Goal: Information Seeking & Learning: Learn about a topic

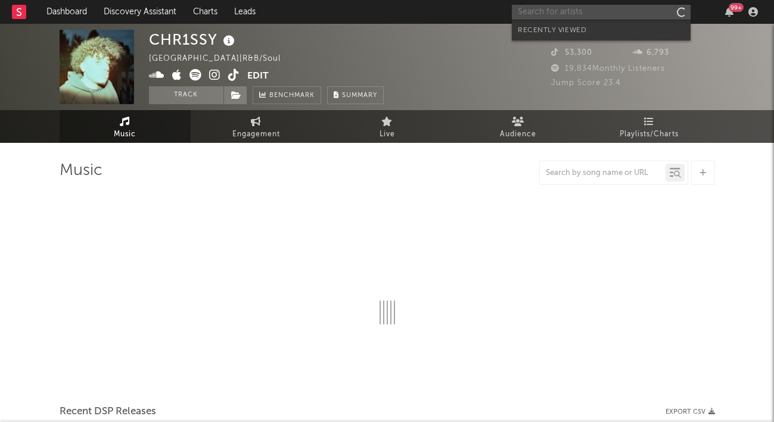
click at [575, 12] on input "text" at bounding box center [601, 12] width 179 height 15
select select "6m"
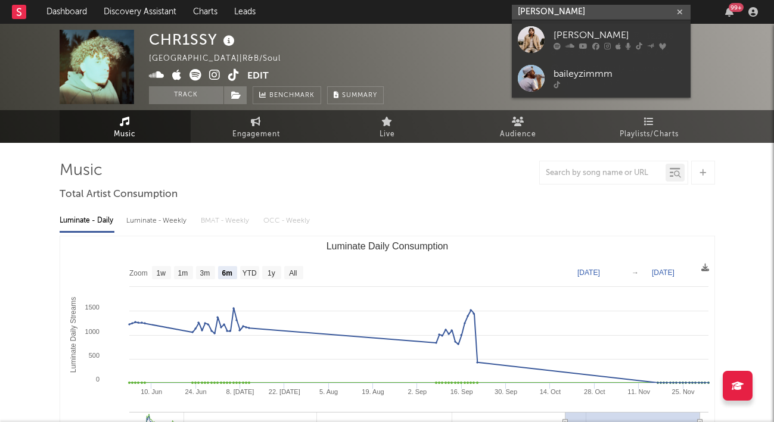
type input "[PERSON_NAME]"
click at [578, 27] on link "[PERSON_NAME]" at bounding box center [601, 39] width 179 height 39
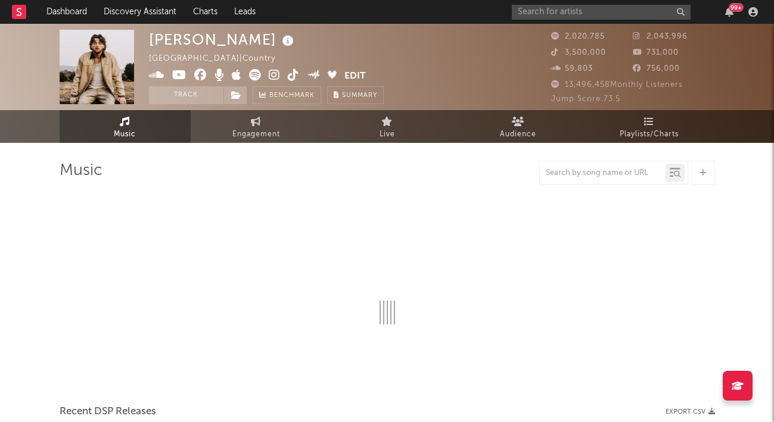
click at [662, 127] on span "Playlists/Charts" at bounding box center [648, 134] width 59 height 14
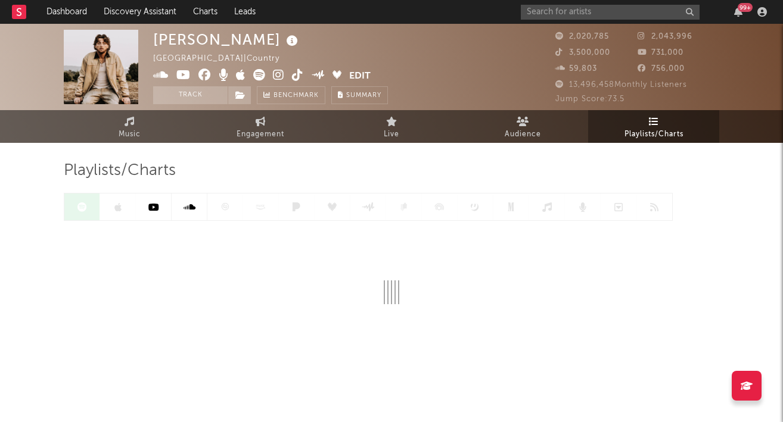
click at [734, 11] on icon "button" at bounding box center [738, 12] width 8 height 10
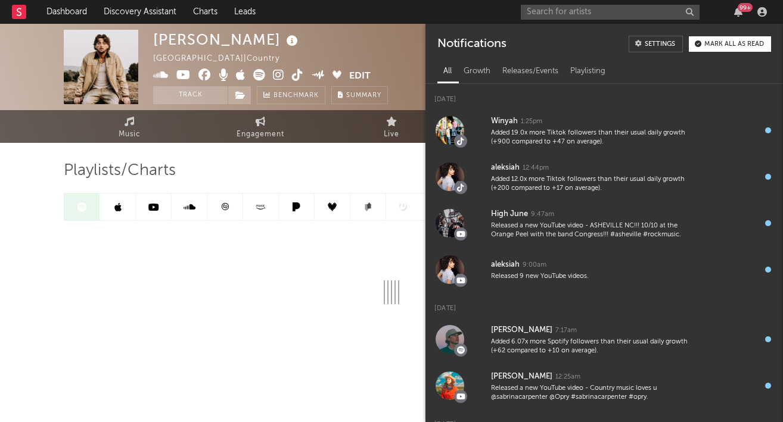
click at [734, 11] on icon "button" at bounding box center [738, 12] width 8 height 10
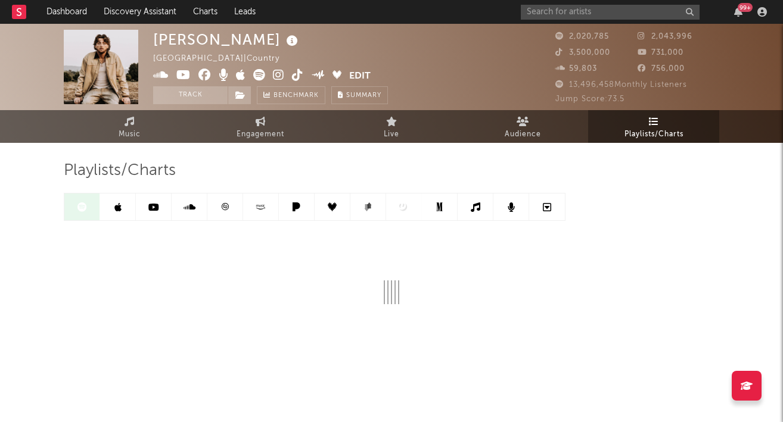
click at [217, 204] on link at bounding box center [225, 207] width 36 height 27
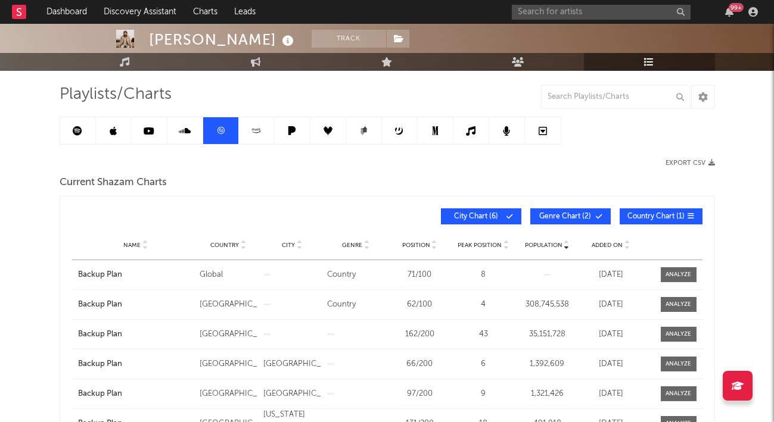
scroll to position [60, 0]
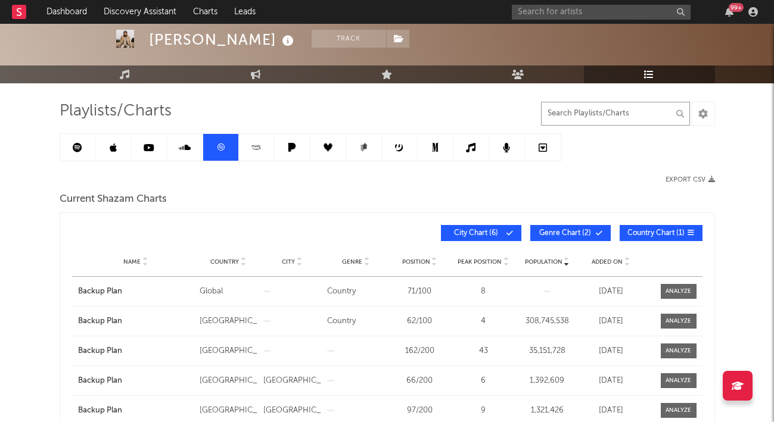
click at [559, 123] on input "text" at bounding box center [615, 114] width 149 height 24
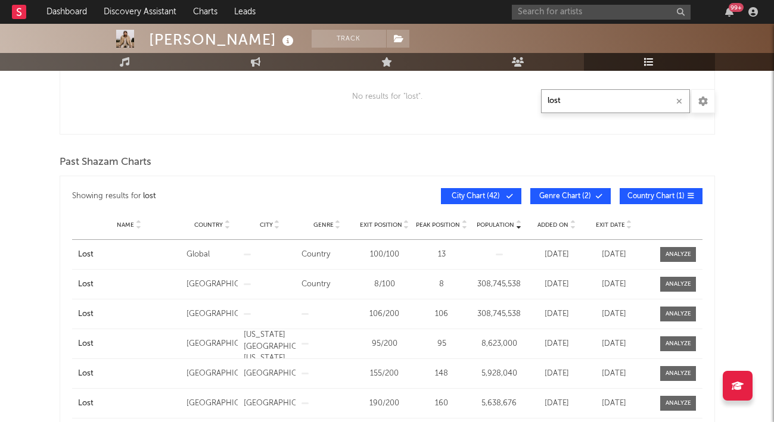
scroll to position [298, 0]
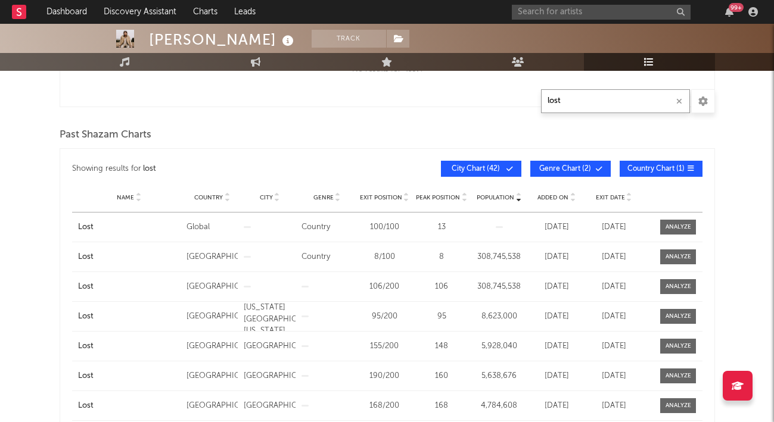
type input "lost"
click at [276, 198] on icon at bounding box center [277, 200] width 6 height 5
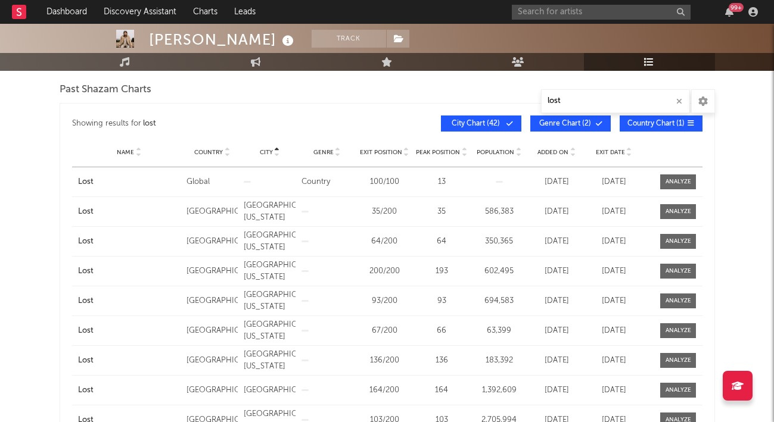
scroll to position [357, 0]
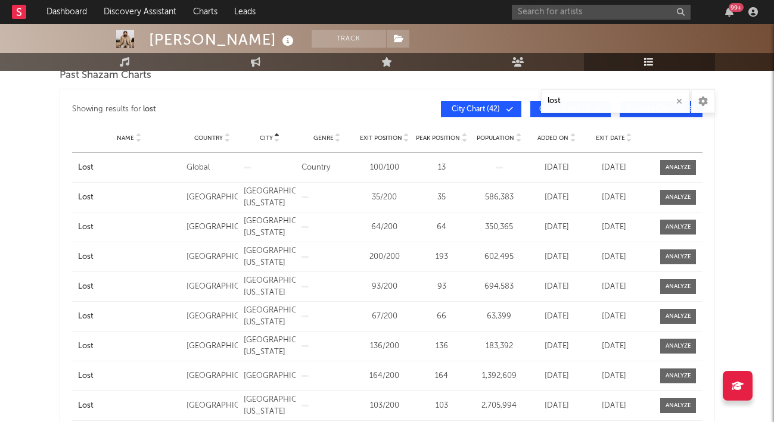
click at [666, 283] on div at bounding box center [678, 286] width 26 height 9
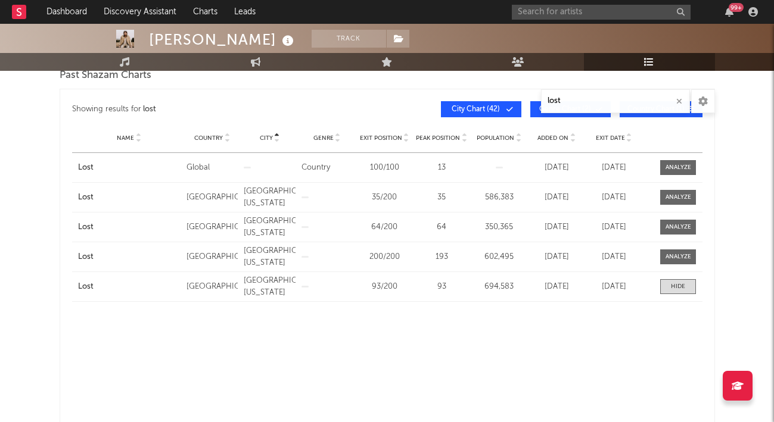
select select "All"
select select "1w"
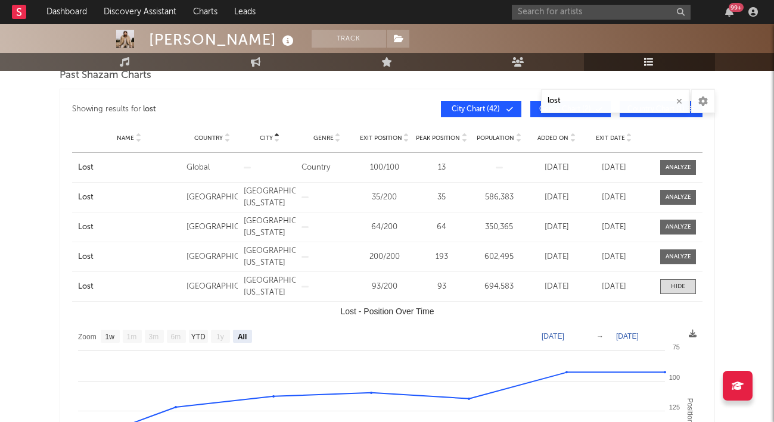
click at [666, 285] on span at bounding box center [678, 286] width 36 height 15
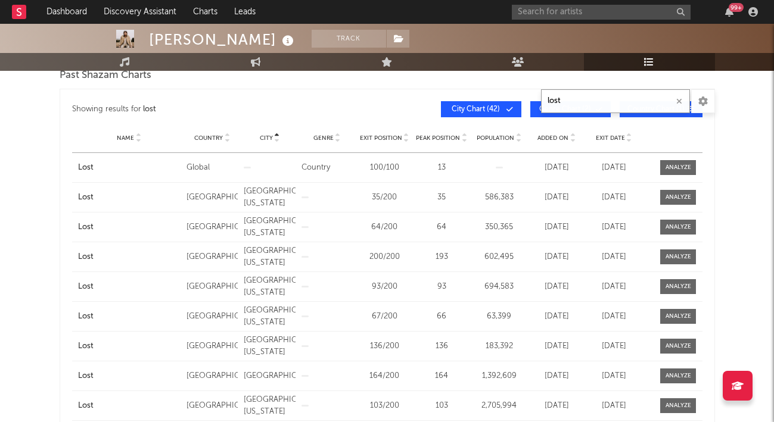
drag, startPoint x: 577, startPoint y: 97, endPoint x: 538, endPoint y: 100, distance: 38.8
click at [538, 100] on div "Playlists/Charts lost Export CSV Current Shazam Charts Showing results for lost…" at bounding box center [387, 142] width 655 height 678
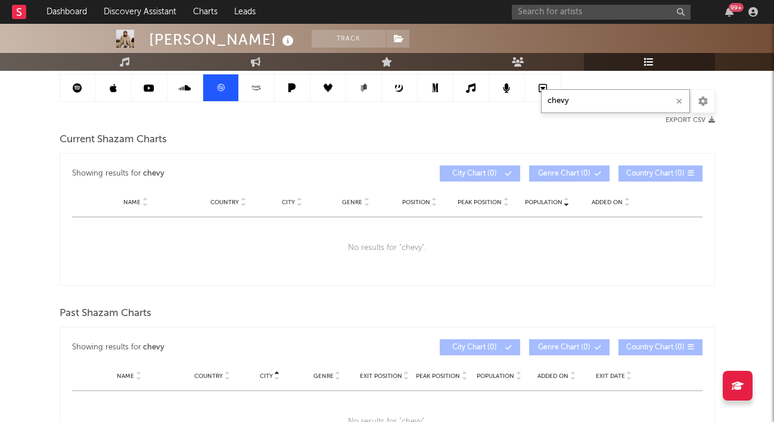
scroll to position [0, 0]
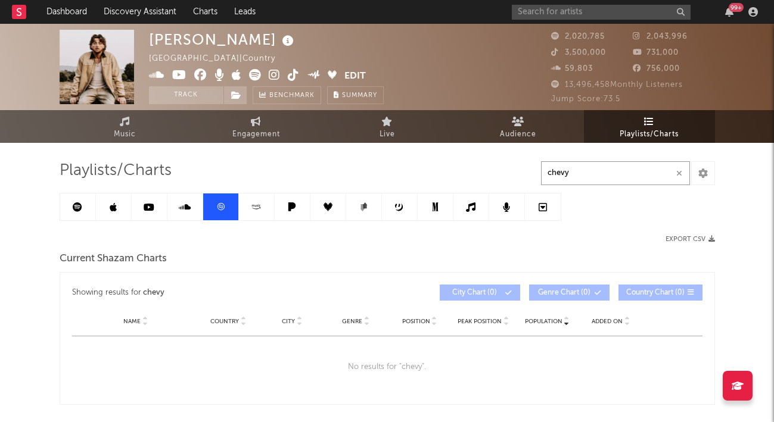
type input "chevy"
click at [128, 132] on span "Music" at bounding box center [125, 134] width 22 height 14
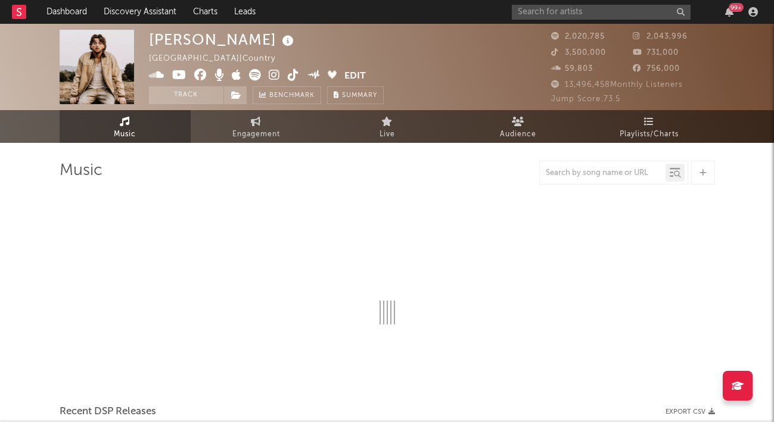
select select "6m"
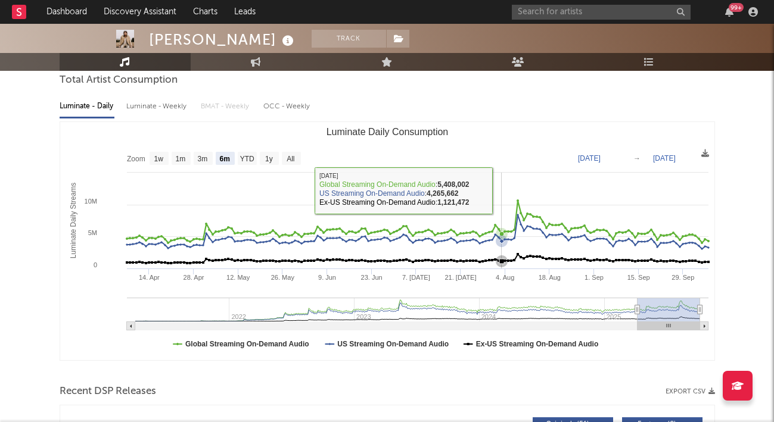
scroll to position [119, 0]
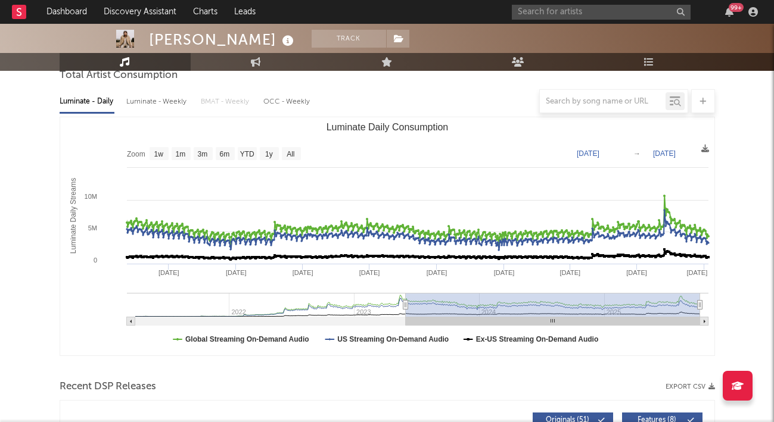
type input "[DATE]"
